Goal: Task Accomplishment & Management: Manage account settings

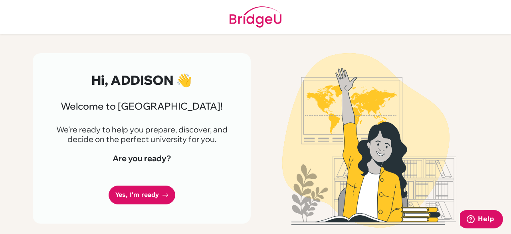
click at [158, 21] on header at bounding box center [255, 17] width 511 height 34
click at [152, 195] on link "Yes, I'm ready" at bounding box center [142, 194] width 67 height 19
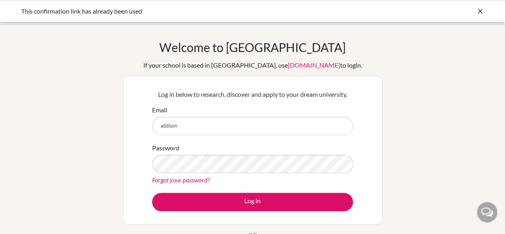
type input "[EMAIL_ADDRESS][DOMAIN_NAME]"
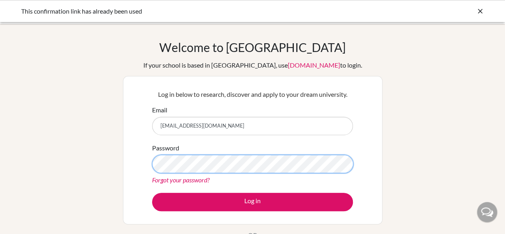
click at [152, 193] on button "Log in" at bounding box center [252, 202] width 201 height 18
